Goal: Information Seeking & Learning: Find specific page/section

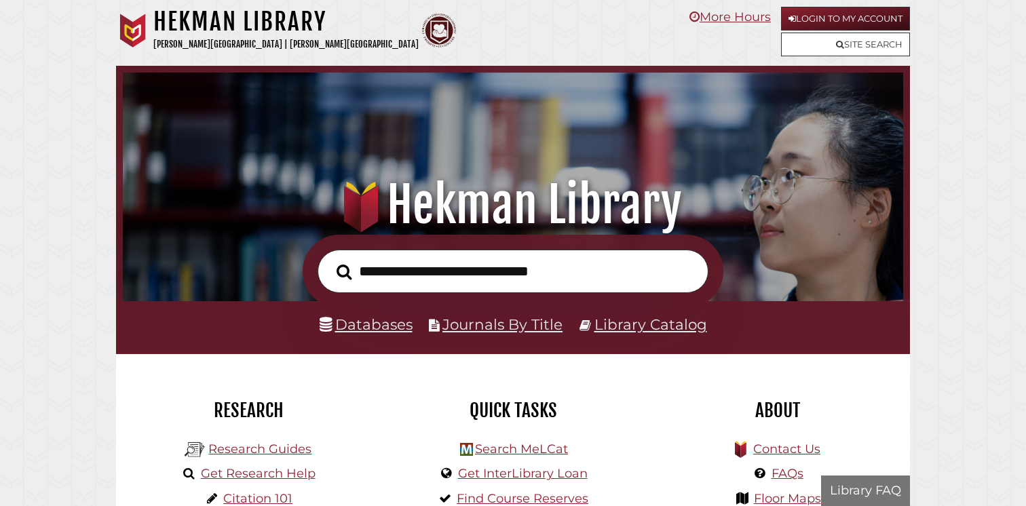
scroll to position [258, 774]
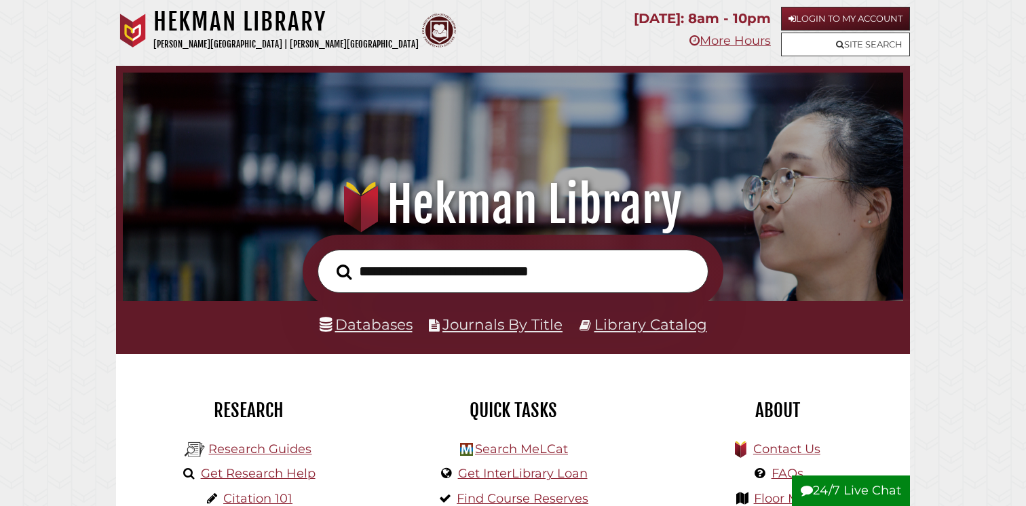
click at [580, 261] on input "text" at bounding box center [513, 272] width 391 height 44
type input "**********"
click at [330, 261] on button "Search" at bounding box center [344, 273] width 29 height 24
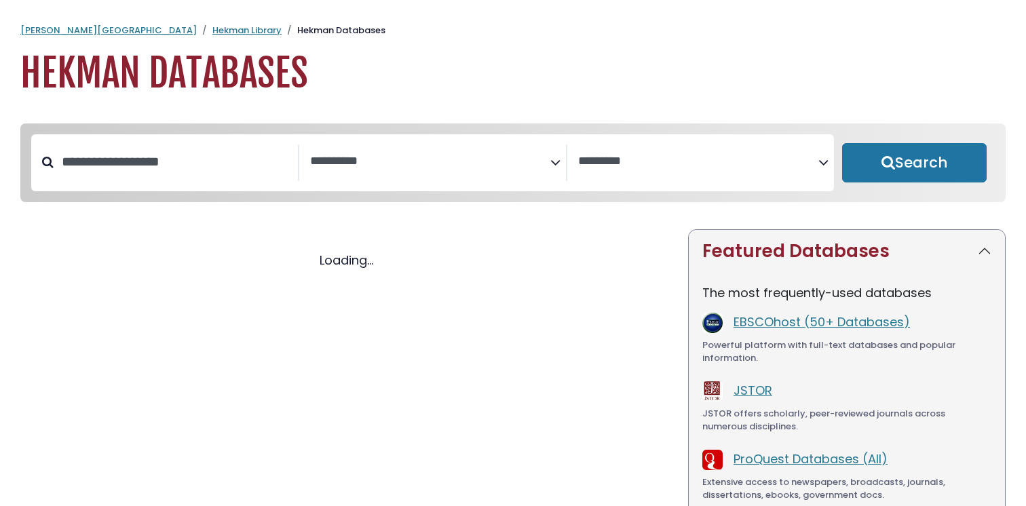
select select "Database Subject Filter"
select select "Database Vendors Filter"
select select "Database Subject Filter"
select select "Database Vendors Filter"
select select "Database Subject Filter"
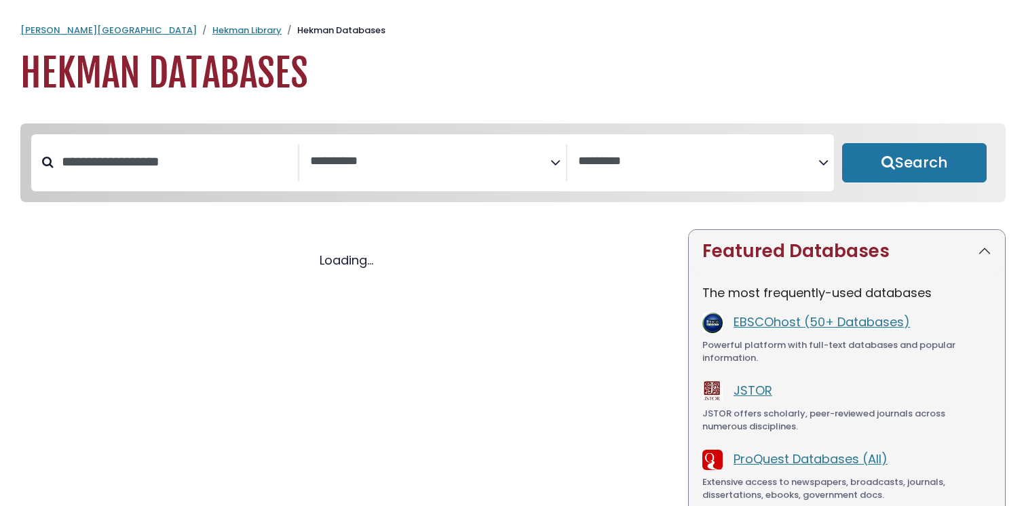
select select "Database Vendors Filter"
select select "Database Subject Filter"
select select "Database Vendors Filter"
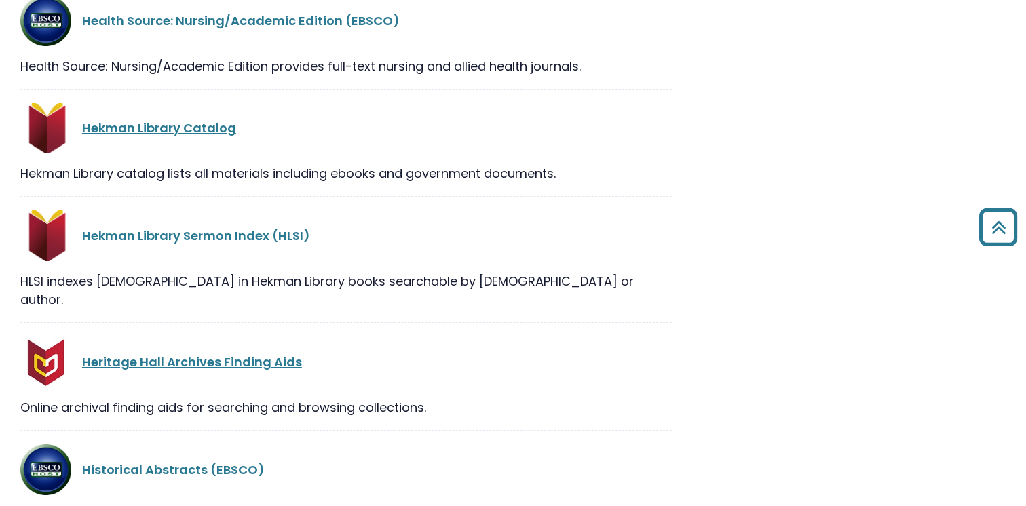
scroll to position [13370, 0]
click at [195, 120] on link "Hekman Library Catalog" at bounding box center [159, 128] width 154 height 17
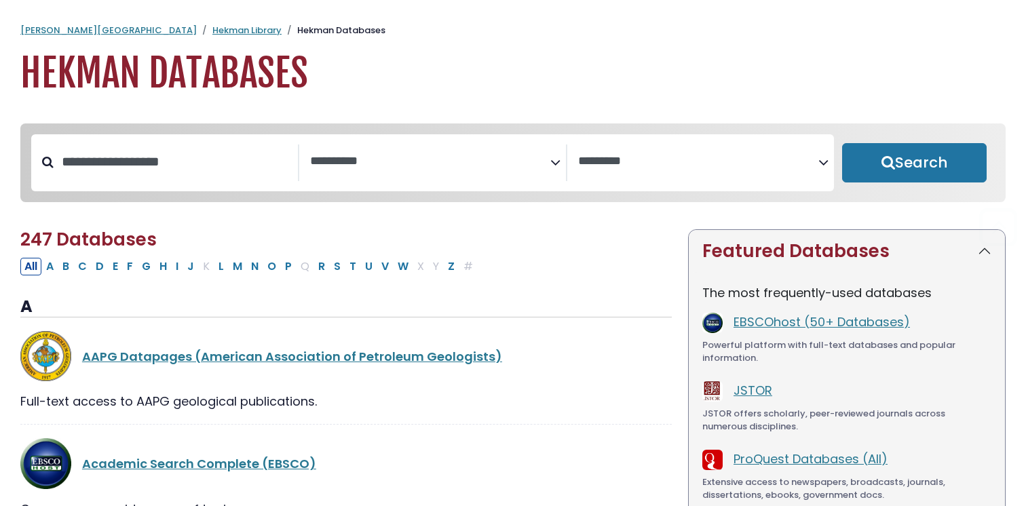
select select "Database Subject Filter"
select select "Database Vendors Filter"
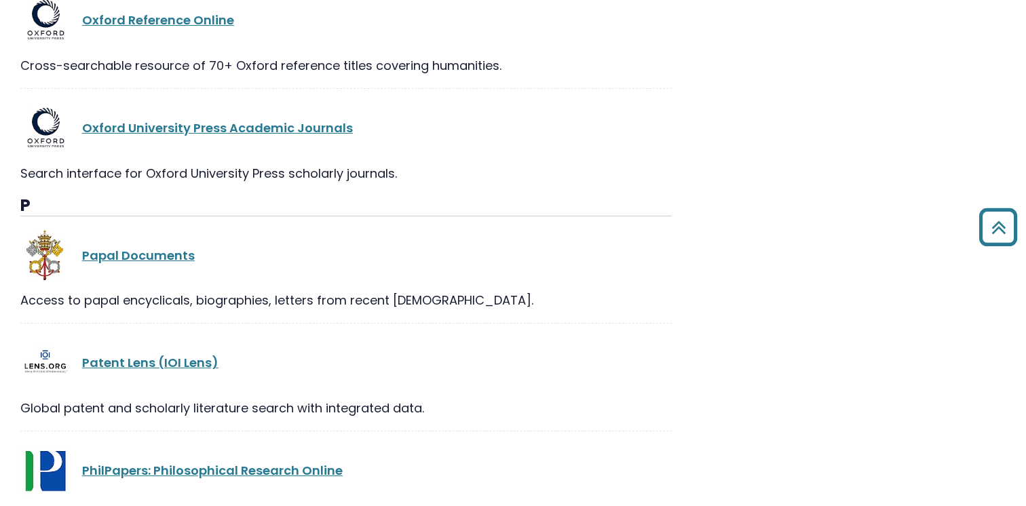
scroll to position [21049, 0]
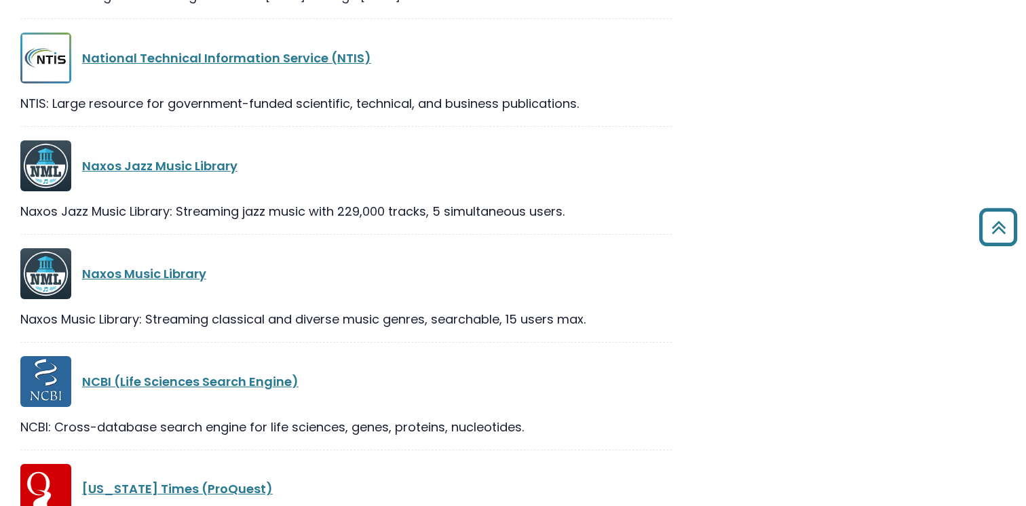
scroll to position [18676, 0]
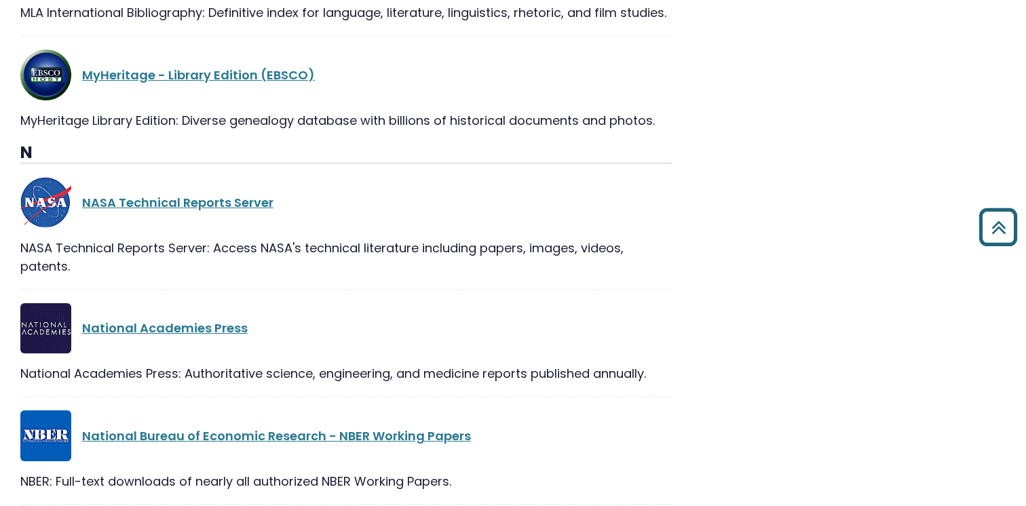
click at [989, 228] on icon "Back to Top" at bounding box center [998, 227] width 49 height 49
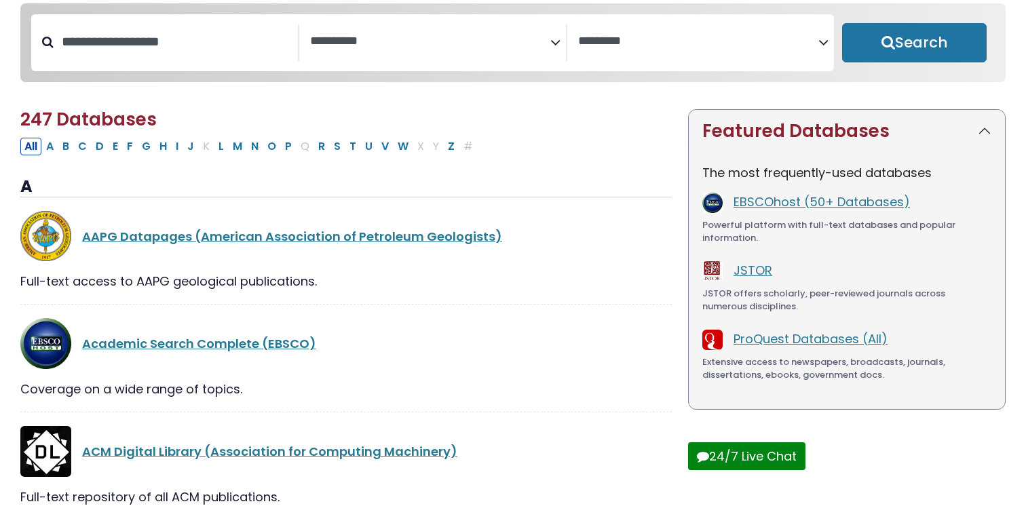
scroll to position [0, 0]
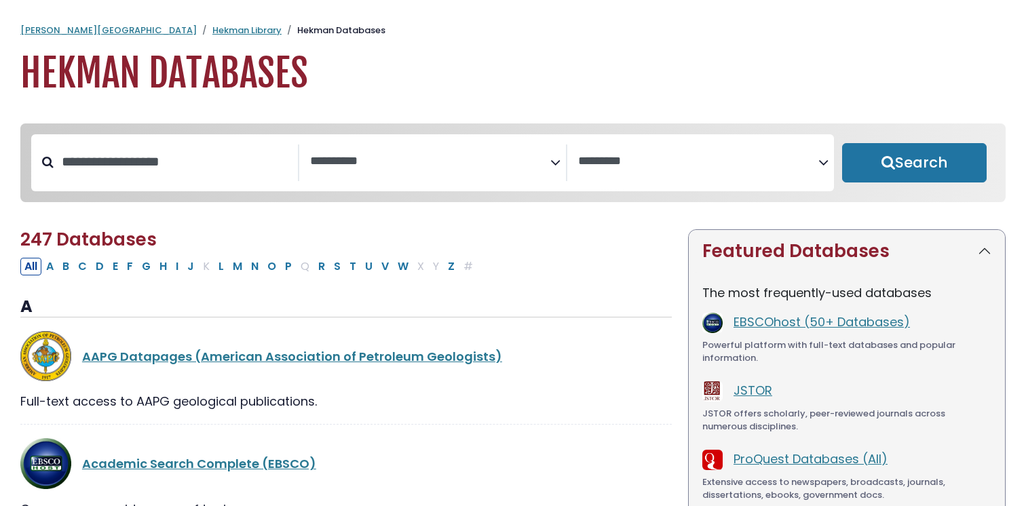
click at [734, 158] on textarea "Search" at bounding box center [698, 162] width 240 height 14
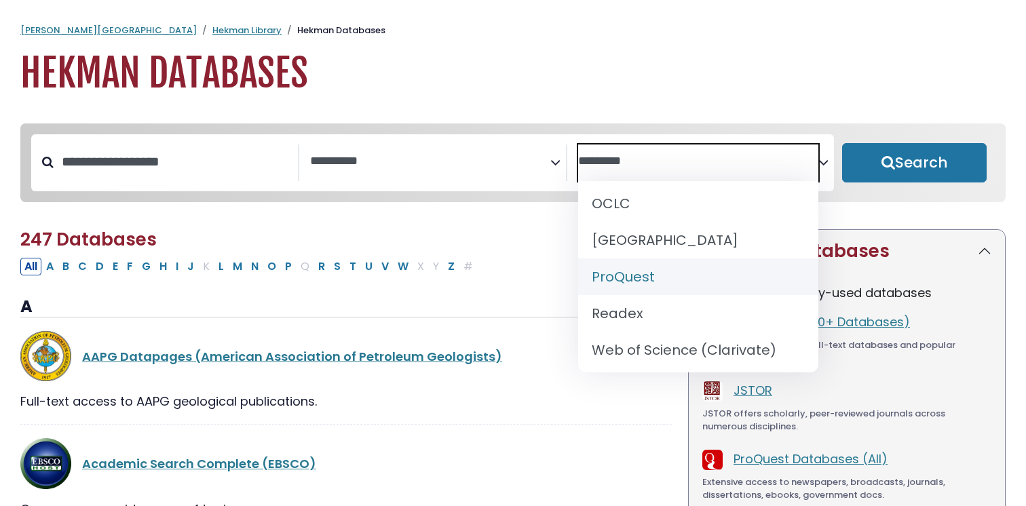
scroll to position [197, 0]
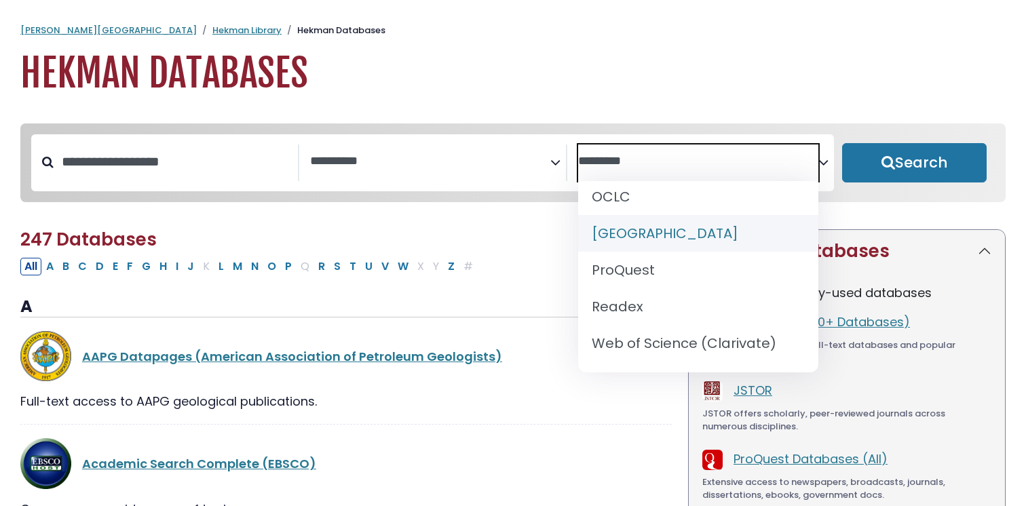
click at [506, 223] on div "**********" at bounding box center [513, 173] width 1002 height 99
